Goal: Task Accomplishment & Management: Complete application form

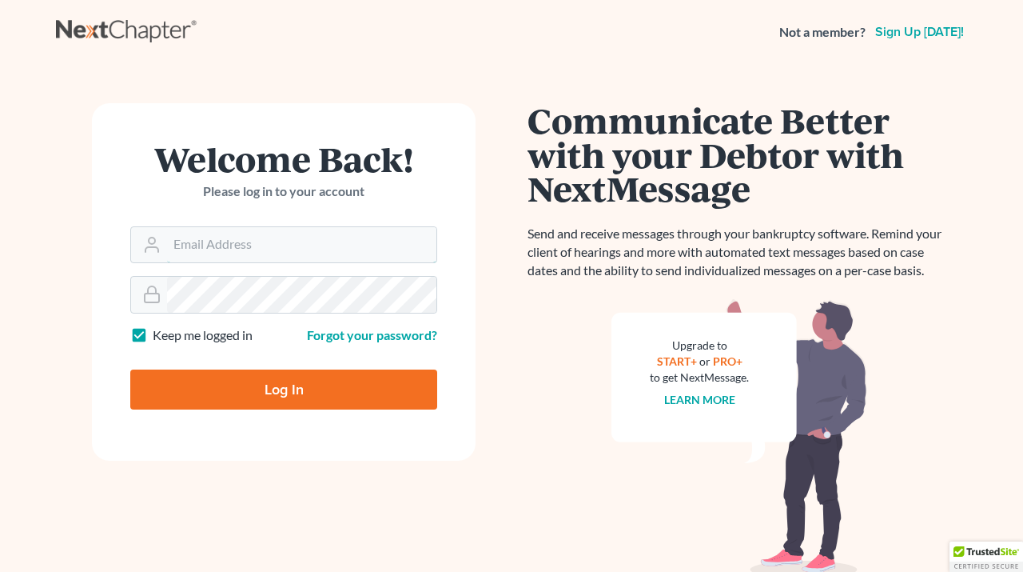
type input "[EMAIL_ADDRESS][DOMAIN_NAME]"
click at [292, 399] on input "Log In" at bounding box center [283, 389] width 307 height 40
type input "Thinking..."
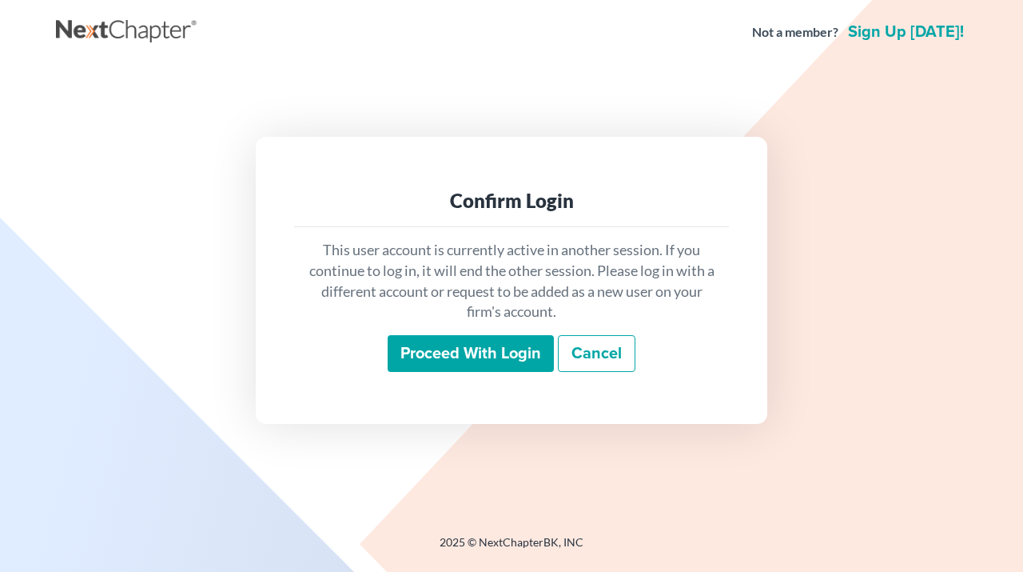
click at [530, 355] on input "Proceed with login" at bounding box center [471, 353] width 166 height 37
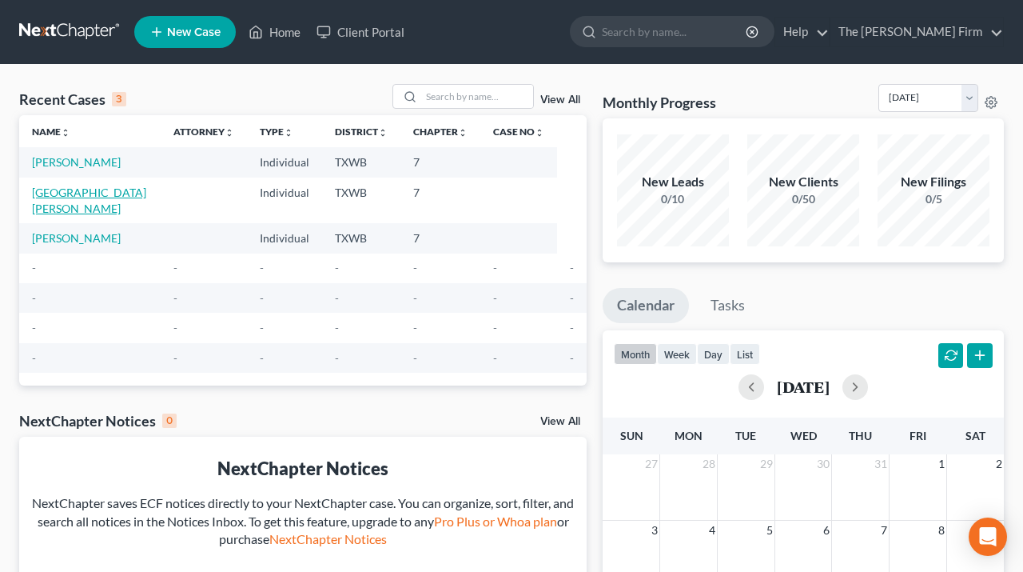
click at [93, 188] on link "Bergamo, Katherine" at bounding box center [89, 200] width 114 height 30
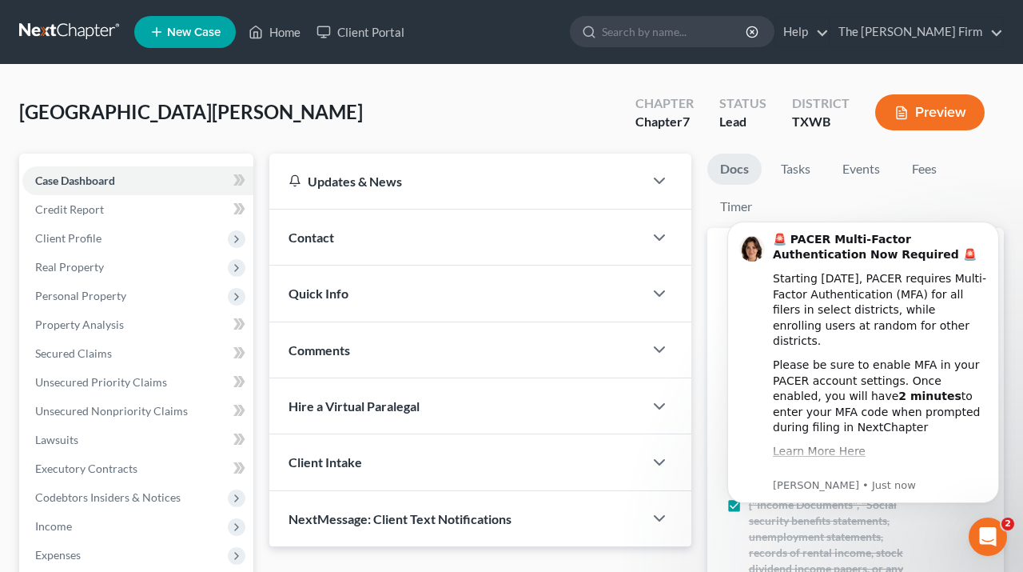
click at [445, 116] on div "Bergamo, Katherine Upgraded Chapter Chapter 7 Status Lead District TXWB Preview" at bounding box center [511, 119] width 985 height 70
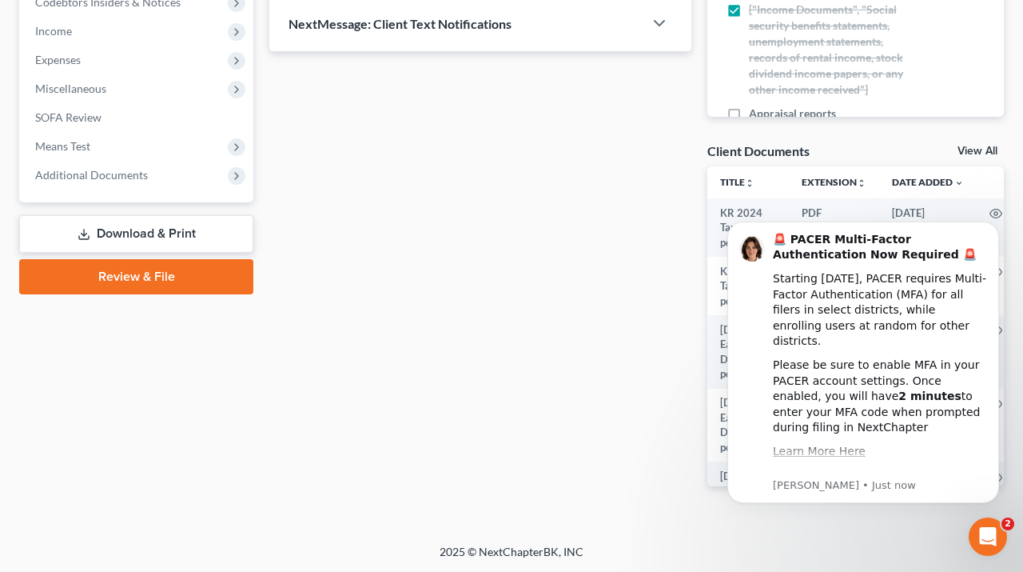
scroll to position [494, 0]
click html "🚨 PACER Multi-Factor Authentication Now Required 🚨 Starting August 1st, 2025, P…"
click at [993, 229] on icon "Dismiss notification" at bounding box center [995, 225] width 9 height 9
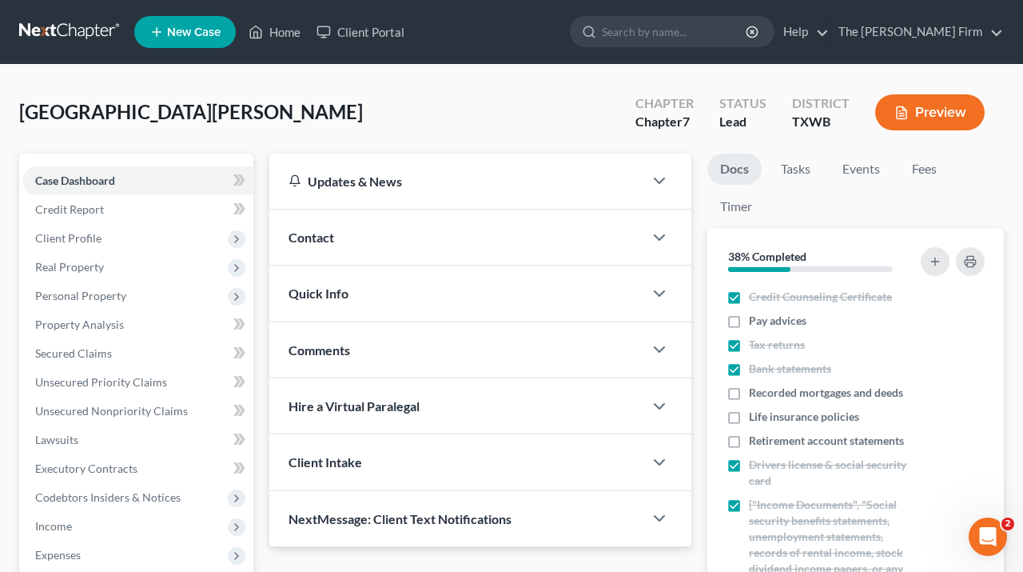
scroll to position [0, 0]
click at [413, 411] on span "Hire a Virtual Paralegal" at bounding box center [354, 405] width 131 height 15
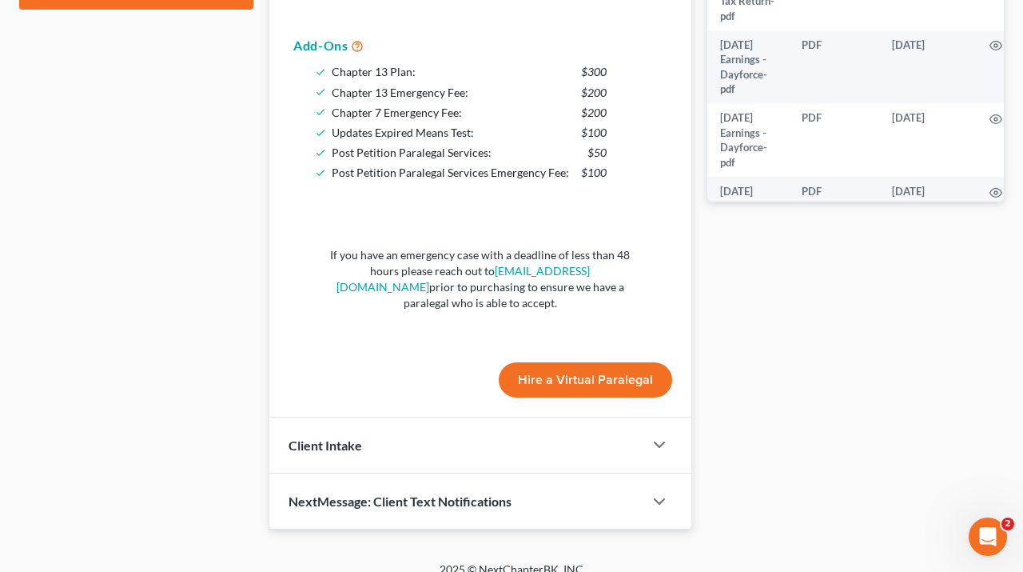
scroll to position [778, 0]
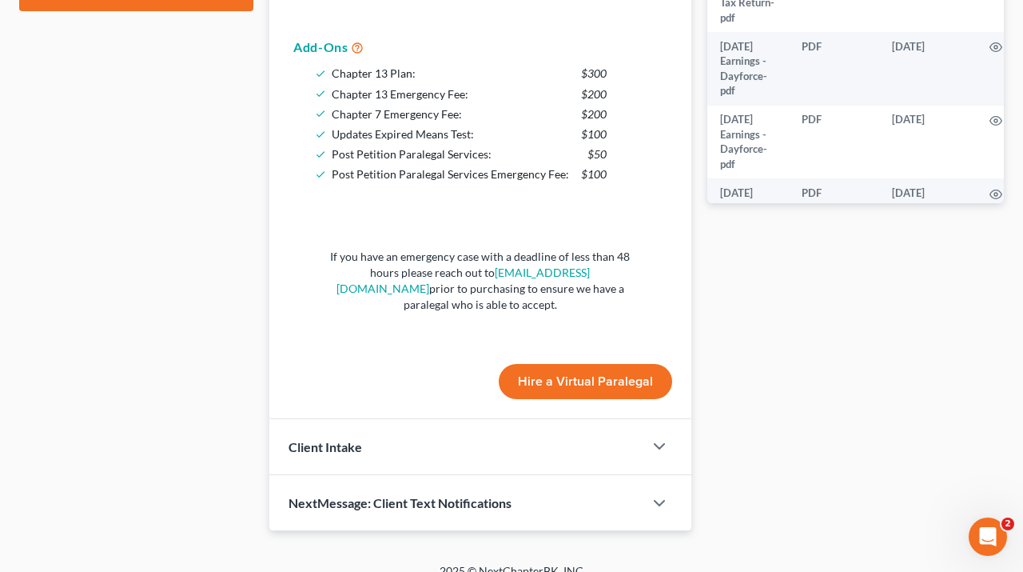
click at [566, 364] on button "Hire a Virtual Paralegal" at bounding box center [585, 381] width 173 height 35
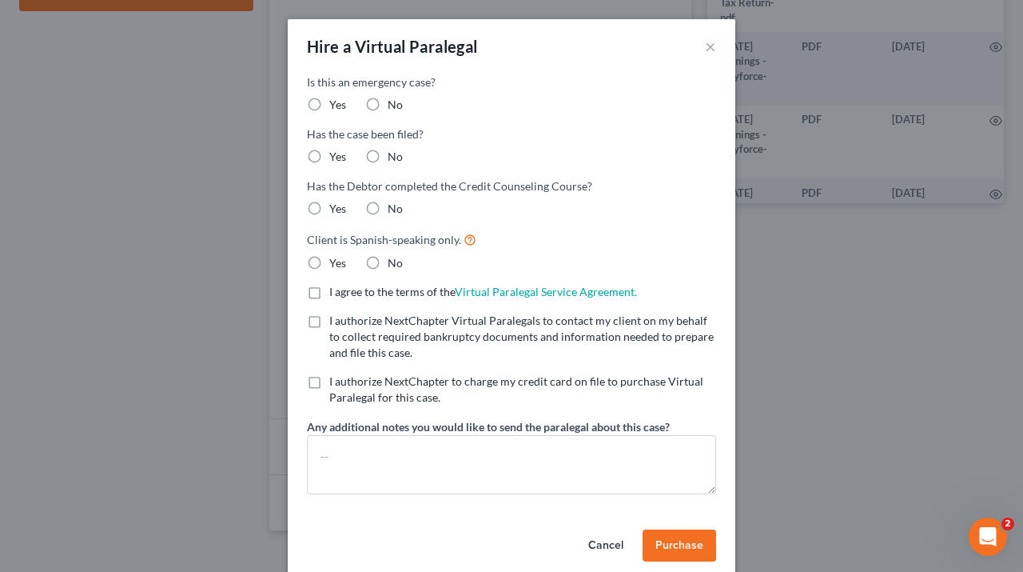
click at [388, 106] on label "No" at bounding box center [395, 105] width 15 height 16
click at [394, 106] on input "No" at bounding box center [399, 102] width 10 height 10
radio input "true"
click at [388, 155] on label "No" at bounding box center [395, 157] width 15 height 16
click at [394, 155] on input "No" at bounding box center [399, 154] width 10 height 10
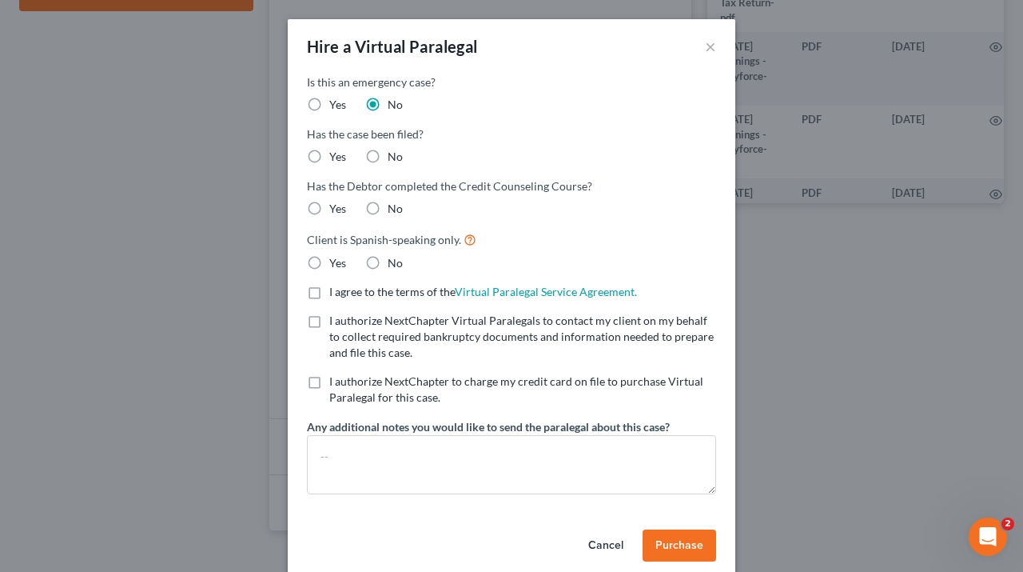
radio input "true"
click at [388, 209] on label "No" at bounding box center [395, 209] width 15 height 16
click at [394, 209] on input "No" at bounding box center [399, 206] width 10 height 10
radio input "true"
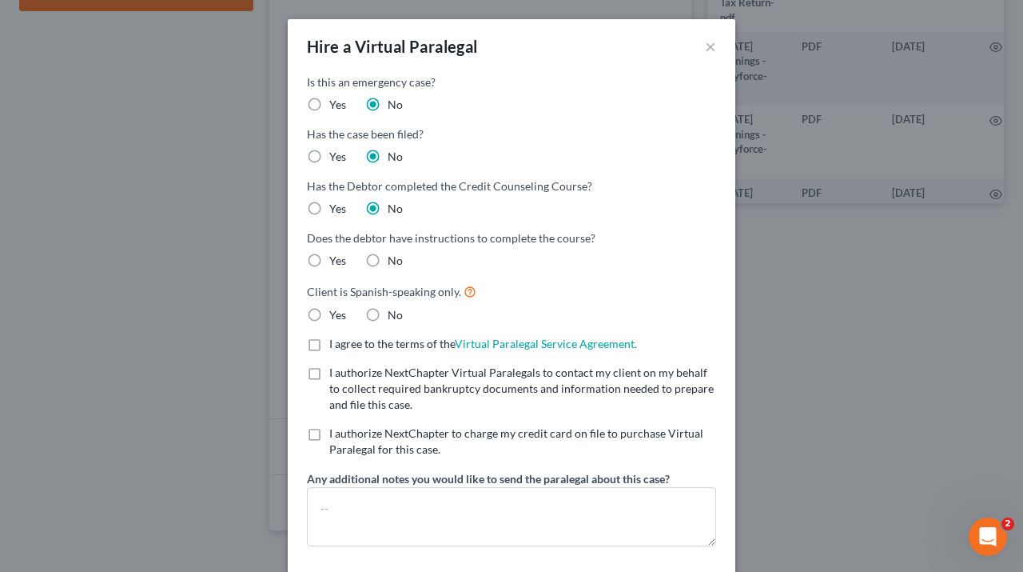
click at [329, 263] on label "Yes" at bounding box center [337, 261] width 17 height 16
click at [336, 263] on input "Yes" at bounding box center [341, 258] width 10 height 10
radio input "true"
click at [388, 320] on label "No" at bounding box center [395, 315] width 15 height 16
click at [394, 317] on input "No" at bounding box center [399, 312] width 10 height 10
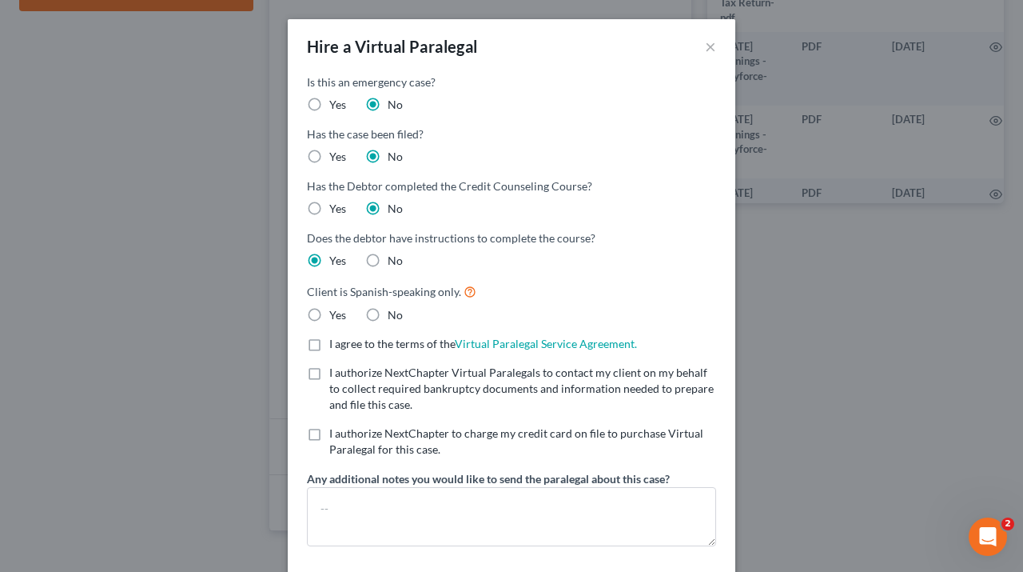
radio input "true"
click at [329, 350] on label "I agree to the terms of the Virtual Paralegal Service Agreement. (Updates have …" at bounding box center [483, 344] width 308 height 16
click at [336, 346] on input "I agree to the terms of the Virtual Paralegal Service Agreement. (Updates have …" at bounding box center [341, 341] width 10 height 10
checkbox input "true"
click at [329, 377] on label "I authorize NextChapter Virtual Paralegals to contact my client on my behalf to…" at bounding box center [522, 389] width 387 height 48
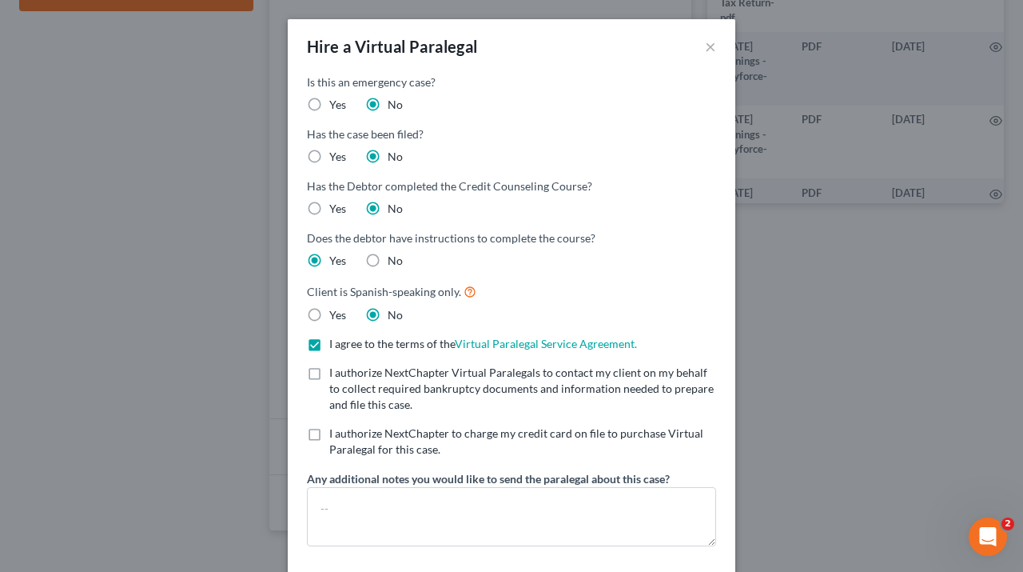
click at [336, 375] on input "I authorize NextChapter Virtual Paralegals to contact my client on my behalf to…" at bounding box center [341, 370] width 10 height 10
checkbox input "true"
click at [329, 437] on label "I authorize NextChapter to charge my credit card on file to purchase Virtual Pa…" at bounding box center [522, 441] width 387 height 32
click at [336, 436] on input "I authorize NextChapter to charge my credit card on file to purchase Virtual Pa…" at bounding box center [341, 430] width 10 height 10
checkbox input "true"
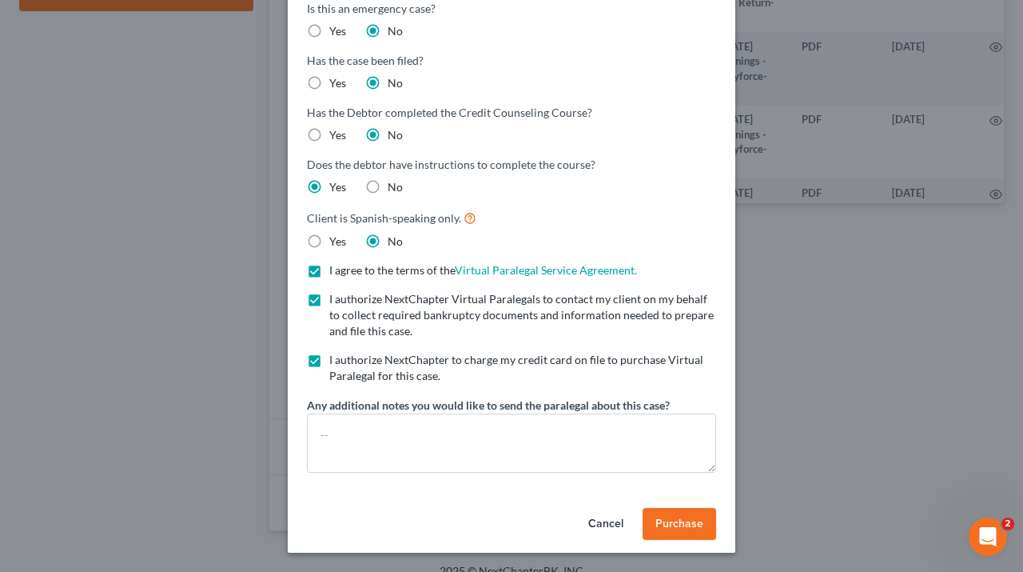
scroll to position [74, 0]
click at [672, 524] on span "Purchase" at bounding box center [680, 523] width 48 height 14
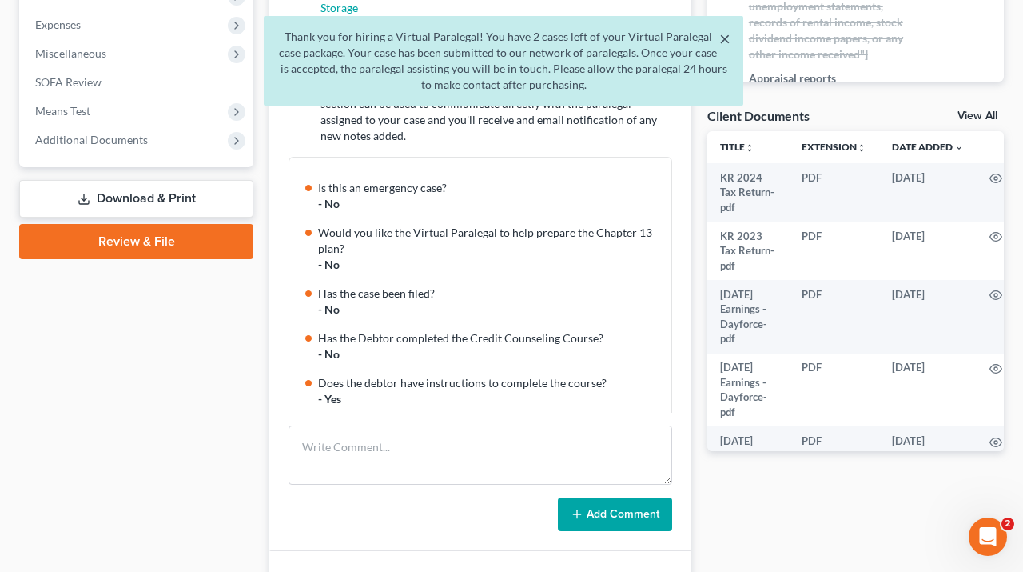
scroll to position [0, 0]
click at [721, 34] on button "×" at bounding box center [725, 38] width 11 height 19
